Goal: Communication & Community: Share content

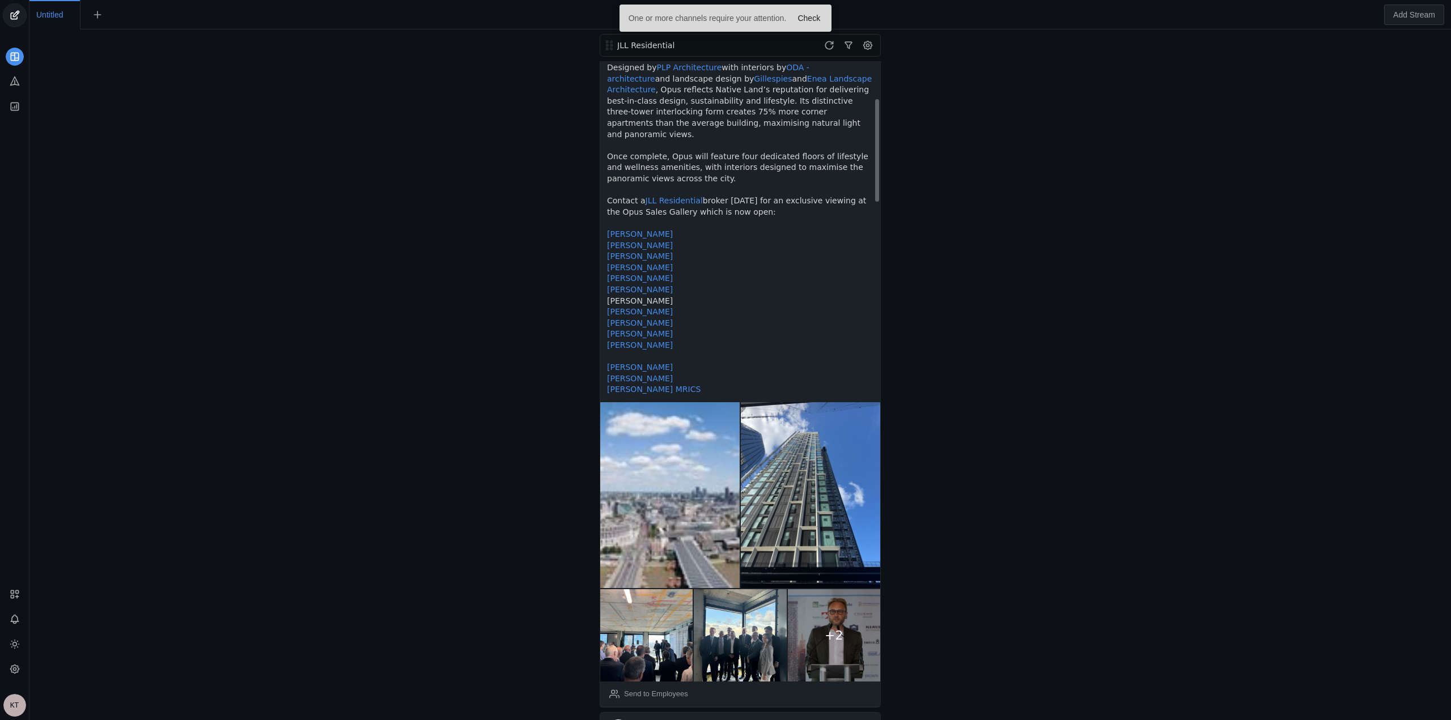
scroll to position [453, 0]
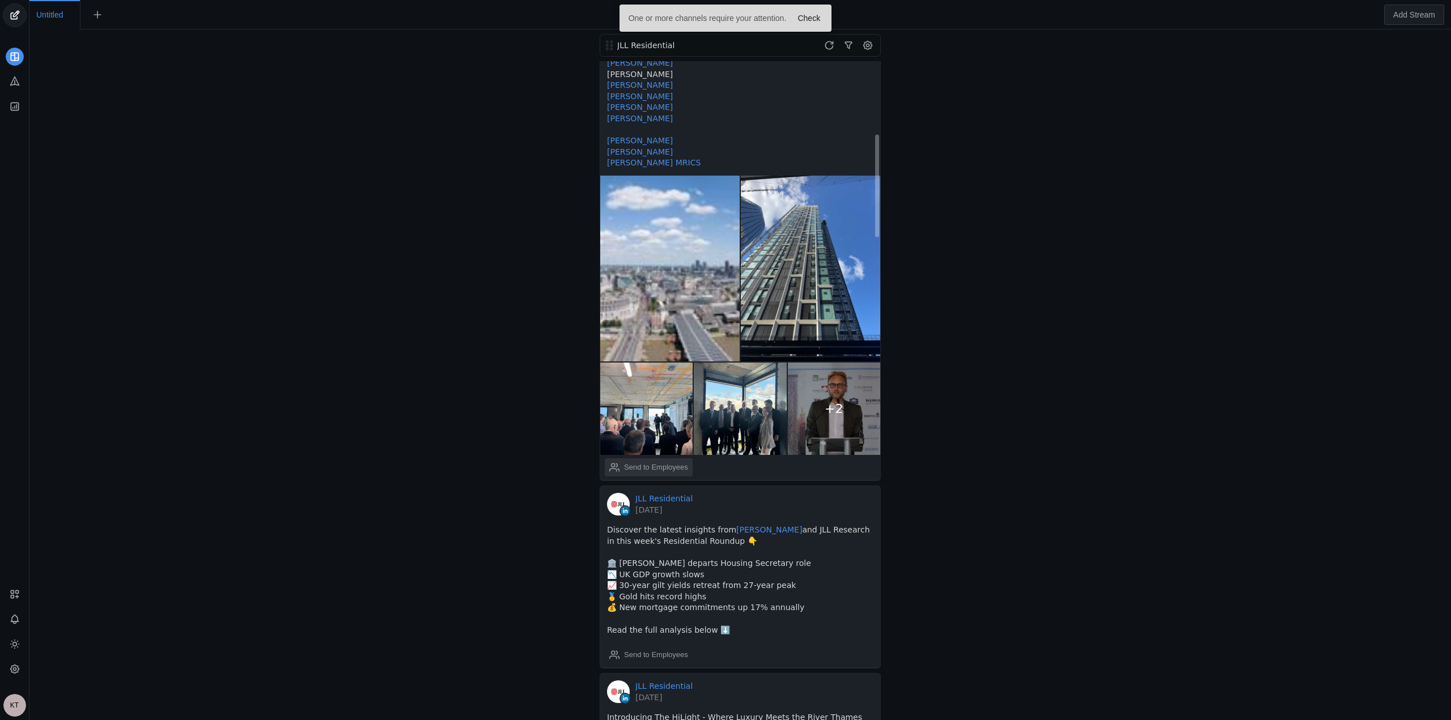
click at [656, 462] on div "Send to Employees" at bounding box center [656, 467] width 64 height 11
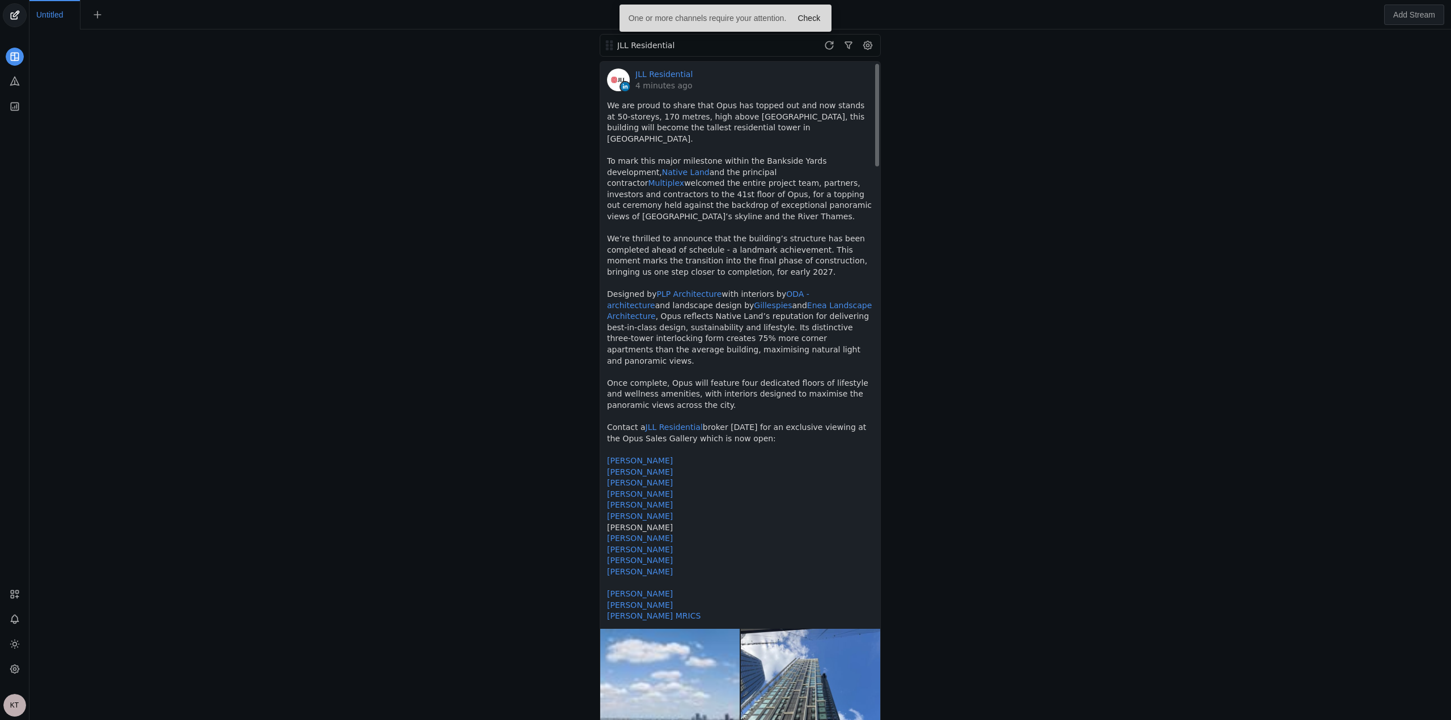
scroll to position [397, 0]
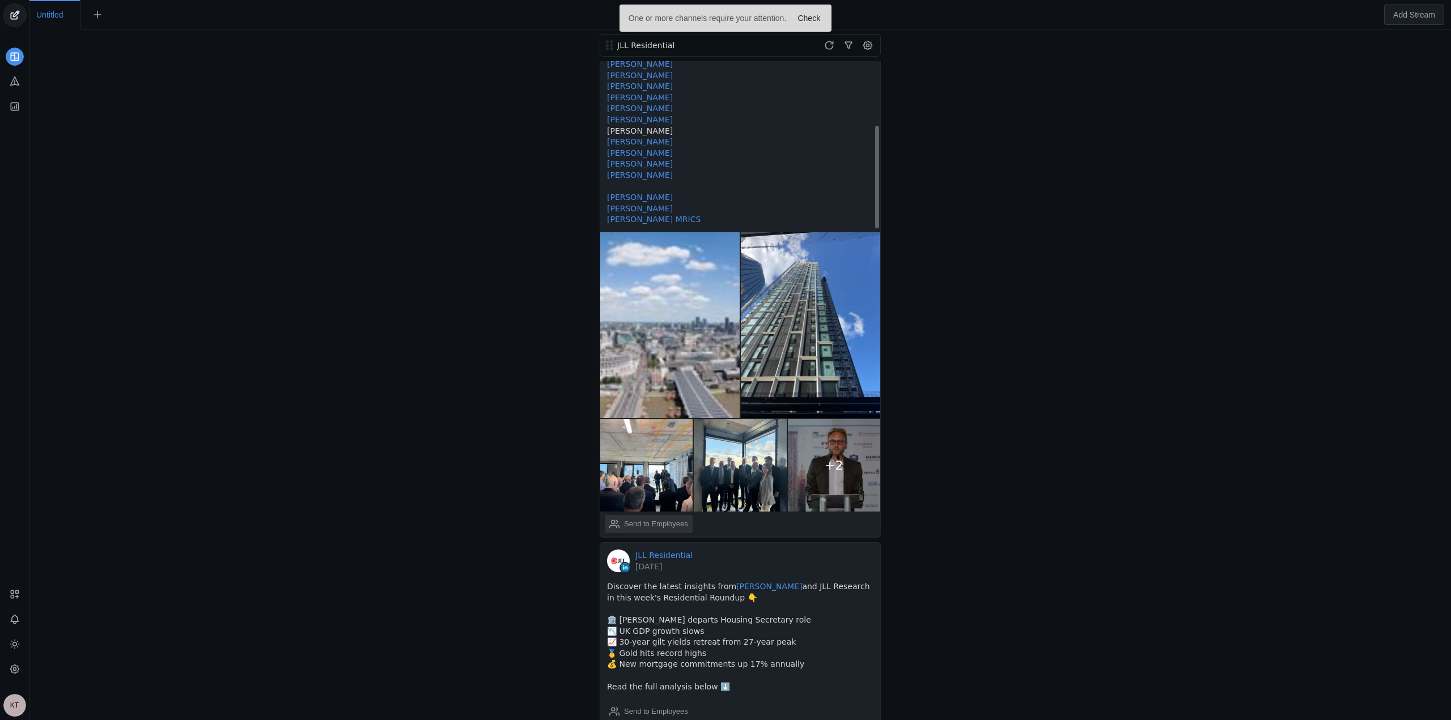
click at [660, 513] on div "Send to Employees" at bounding box center [648, 524] width 79 height 23
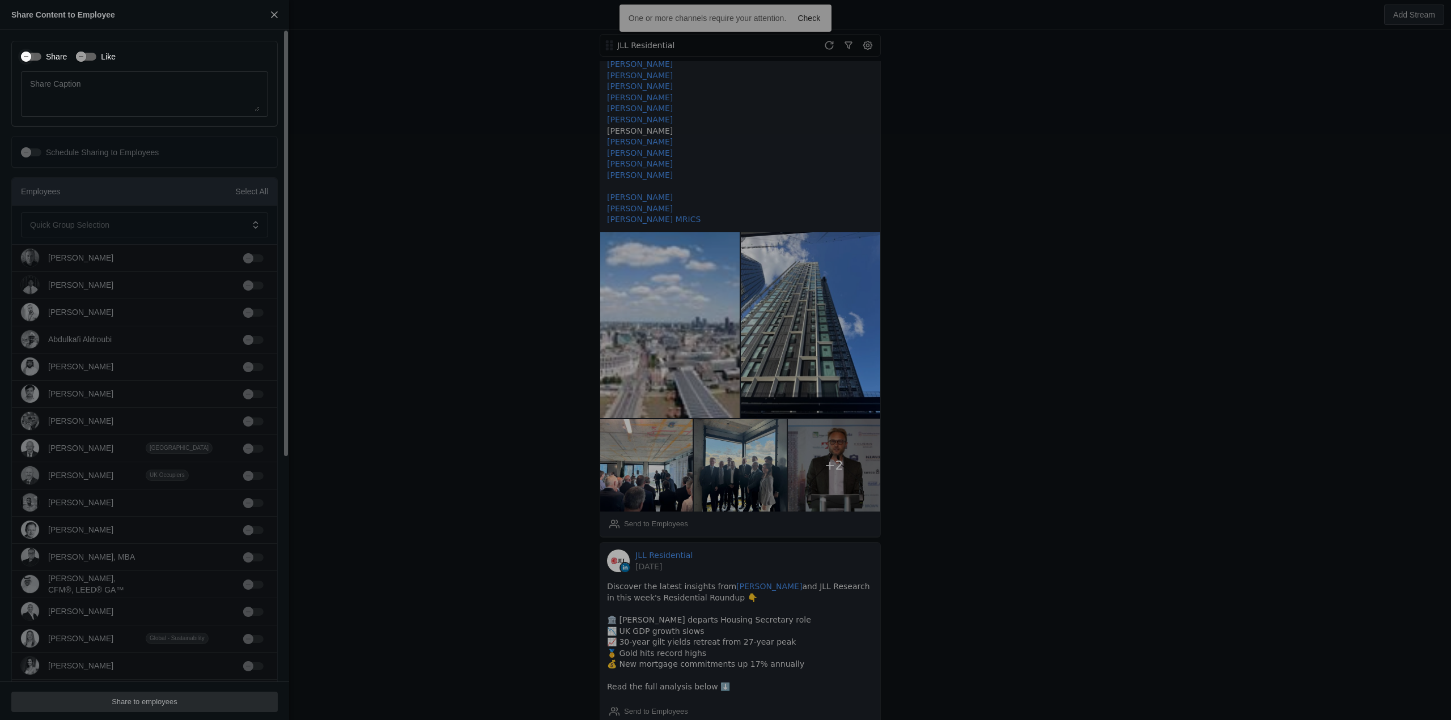
click at [28, 58] on icon "button" at bounding box center [26, 56] width 7 height 7
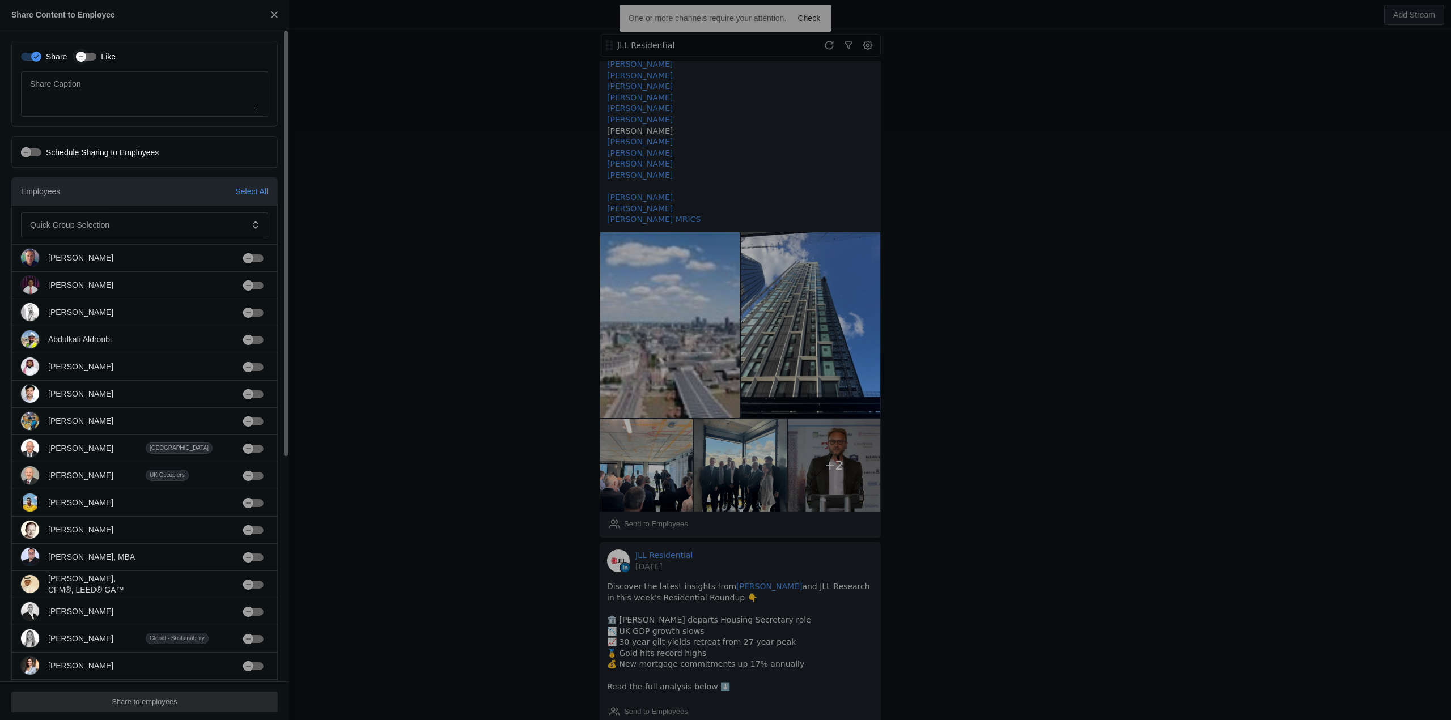
click at [83, 55] on div "button" at bounding box center [81, 57] width 10 height 10
click at [133, 222] on span at bounding box center [136, 224] width 213 height 11
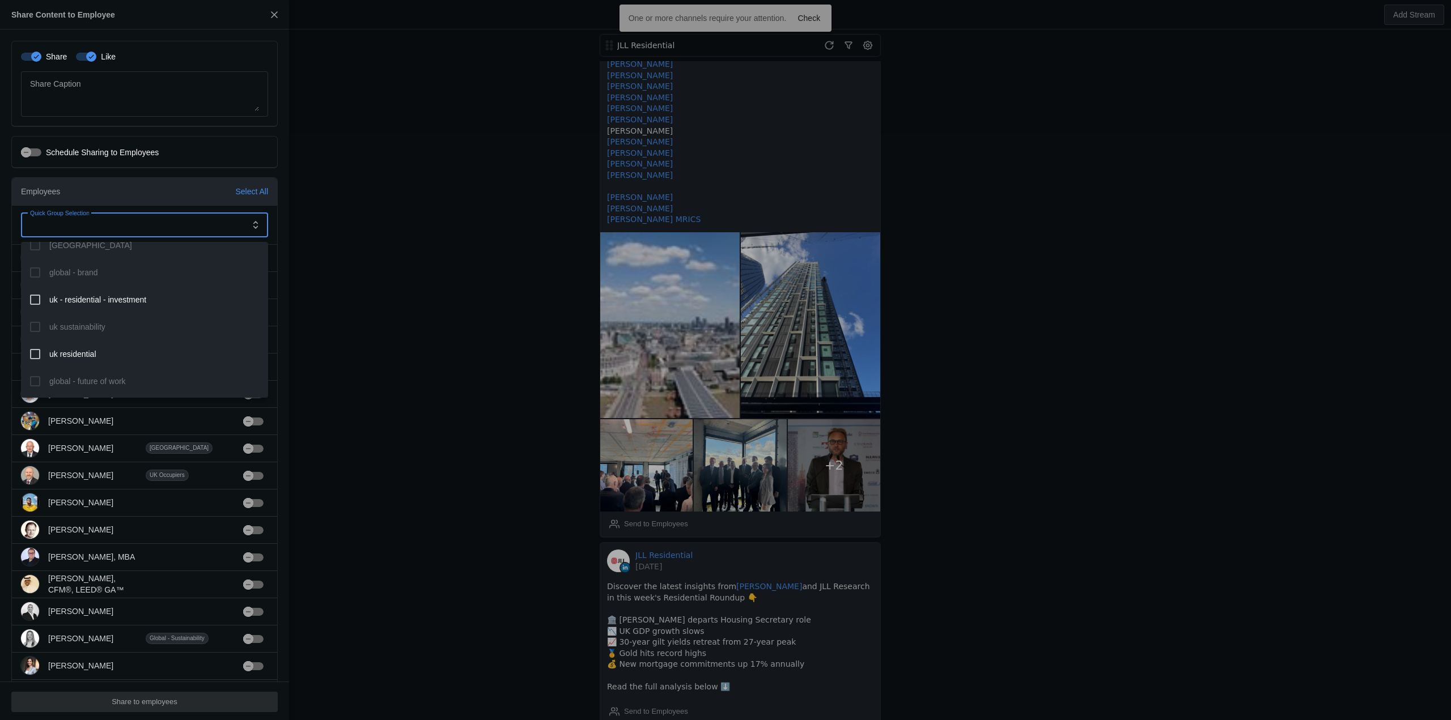
scroll to position [987, 0]
click at [83, 338] on span "uk residential" at bounding box center [72, 334] width 47 height 11
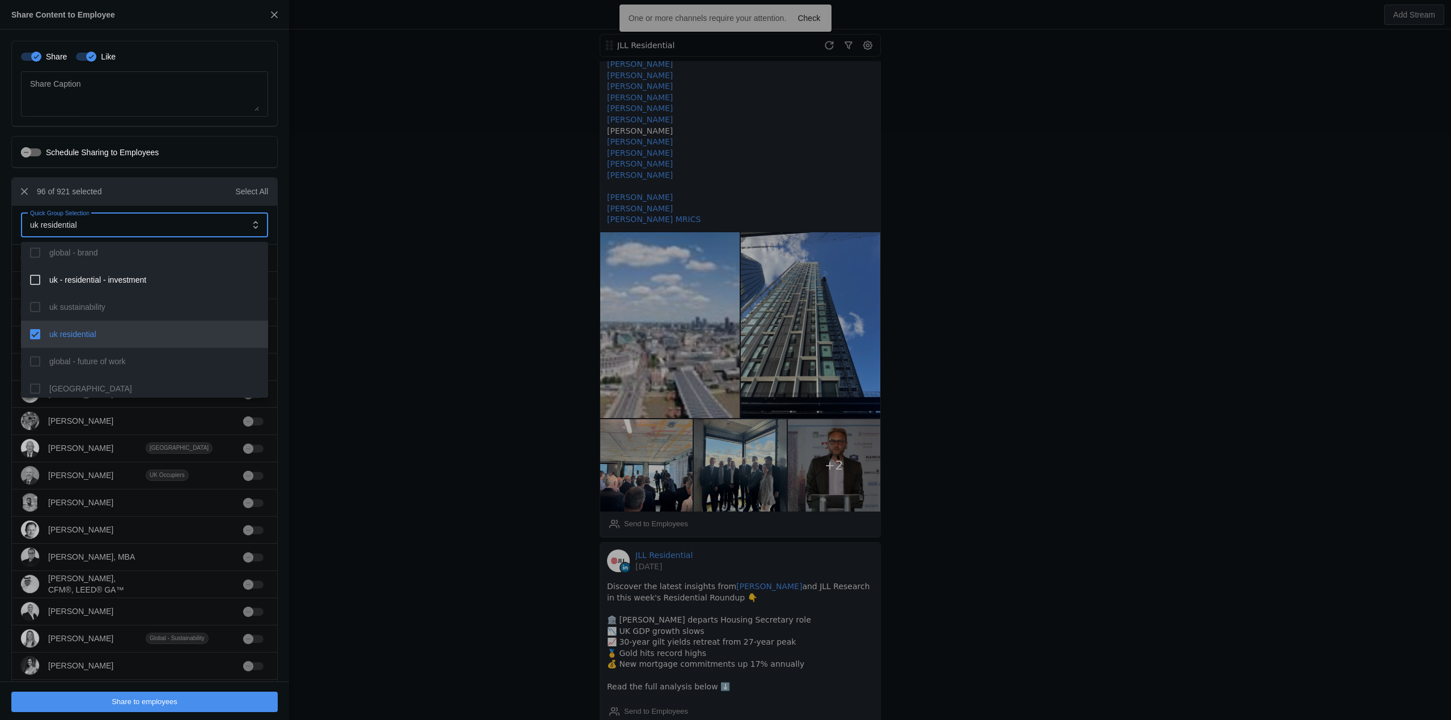
click at [121, 702] on div at bounding box center [725, 360] width 1451 height 720
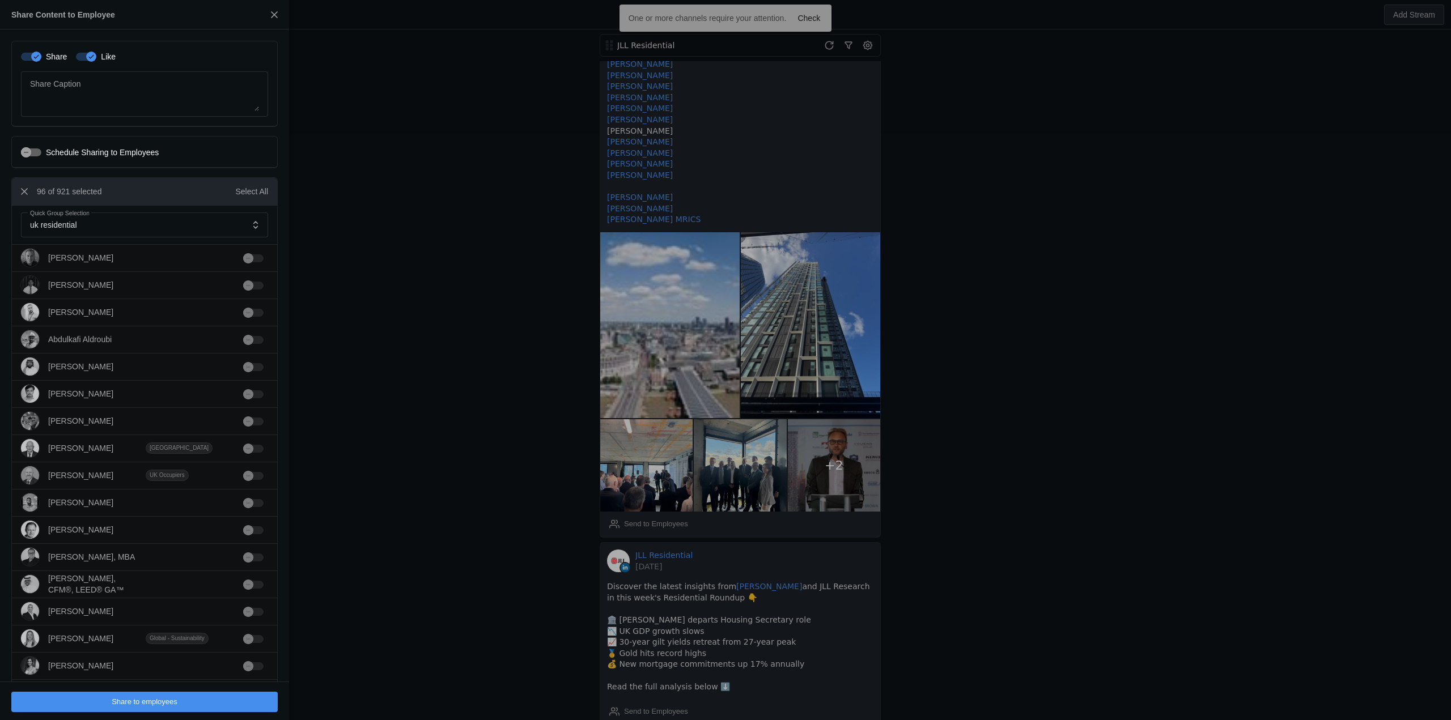
click at [130, 702] on span "Share to employees" at bounding box center [145, 701] width 66 height 11
